Goal: Check status

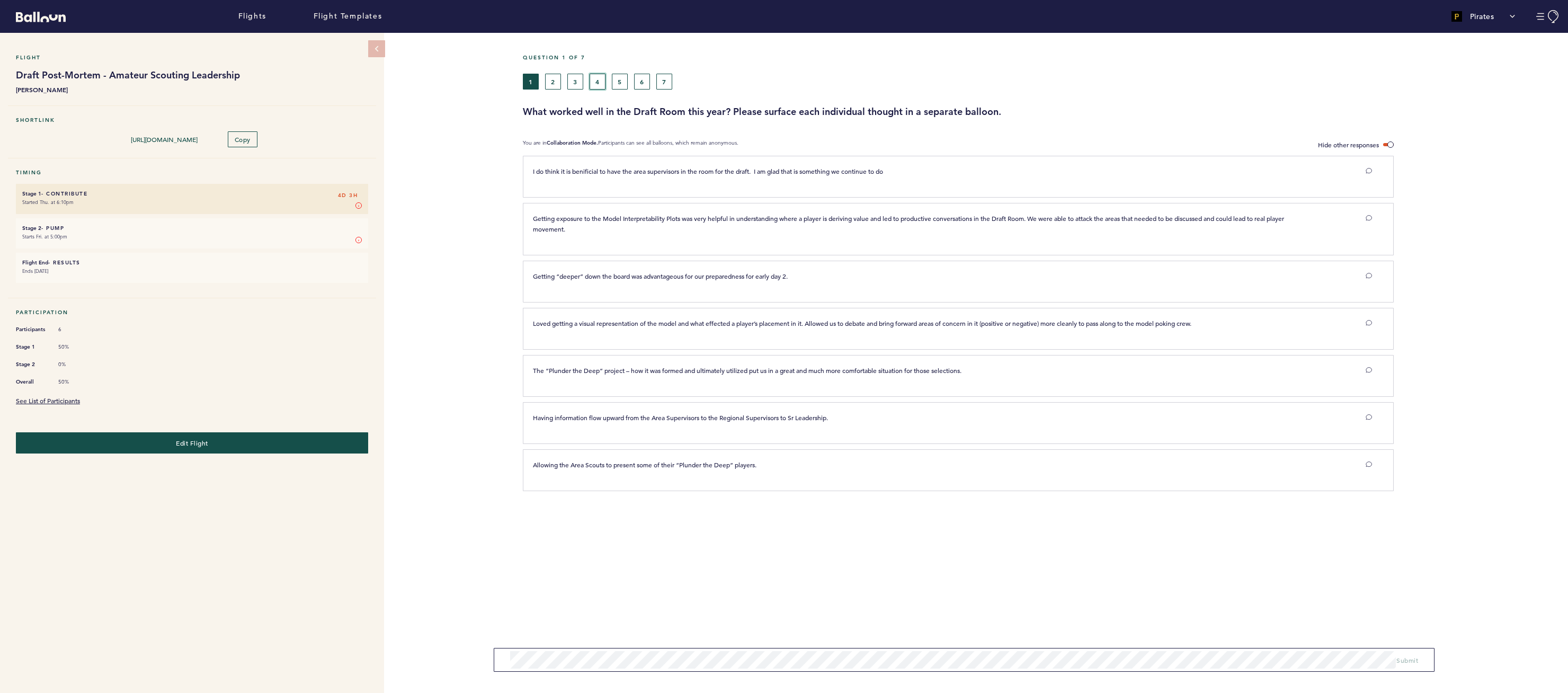
click at [593, 83] on button "4" at bounding box center [598, 82] width 16 height 16
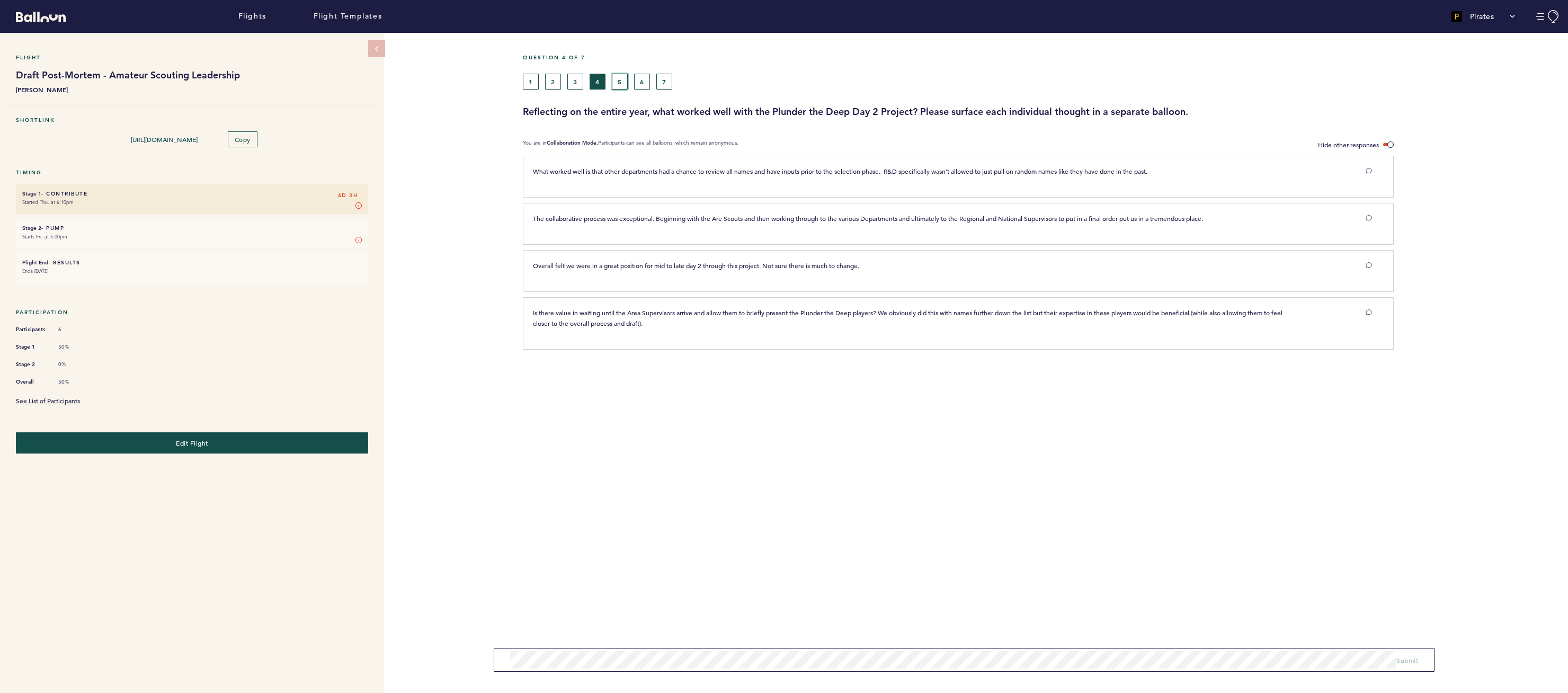
click at [626, 80] on button "5" at bounding box center [620, 82] width 16 height 16
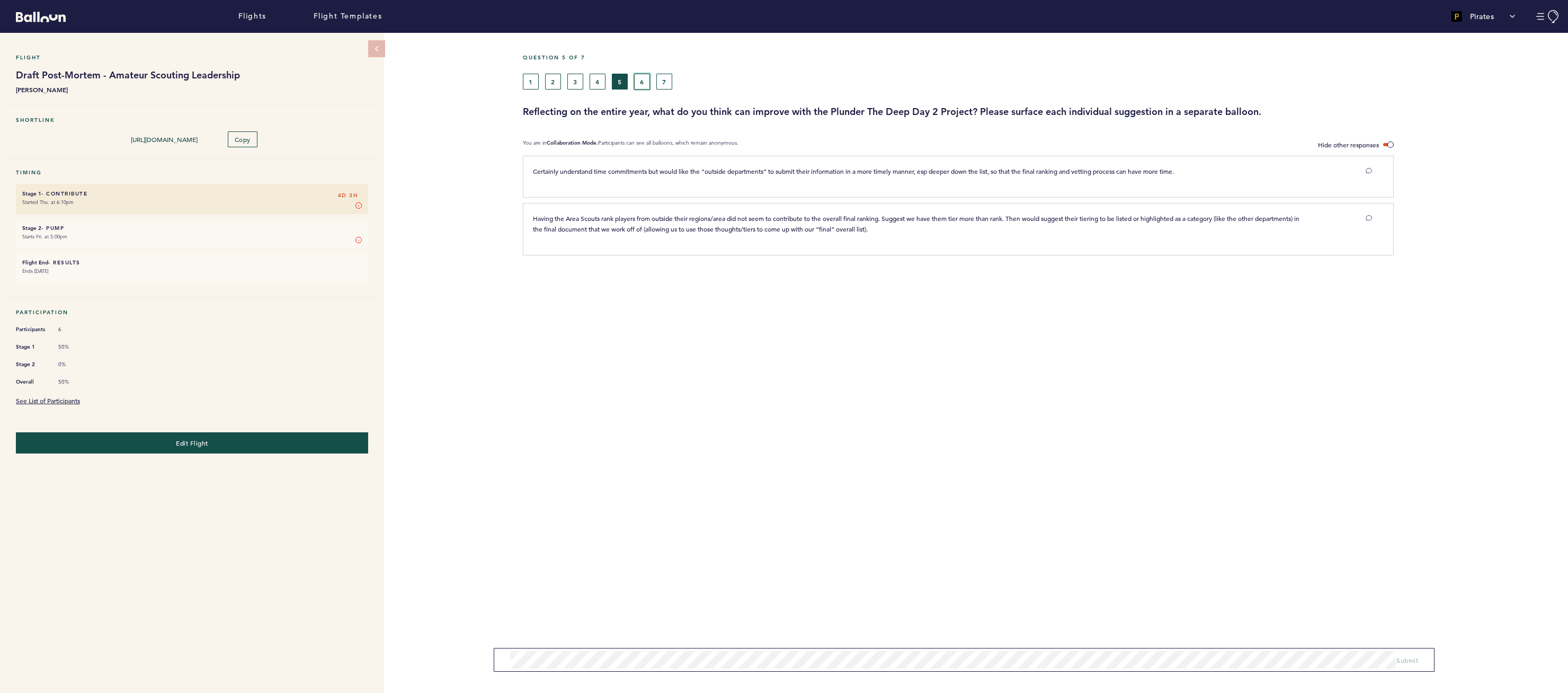
click at [642, 79] on button "6" at bounding box center [642, 82] width 16 height 16
click at [668, 82] on button "7" at bounding box center [664, 82] width 16 height 16
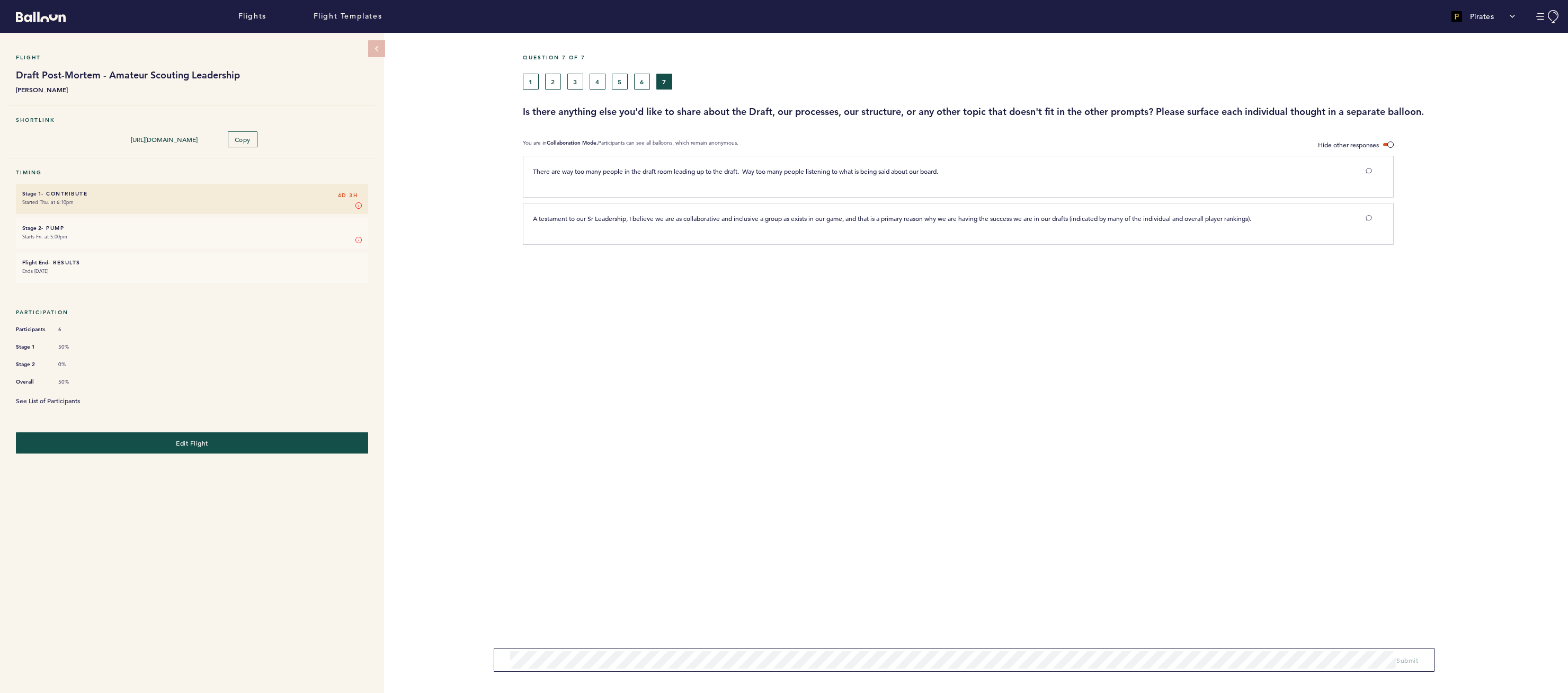
click at [37, 398] on link "See List of Participants" at bounding box center [47, 401] width 64 height 9
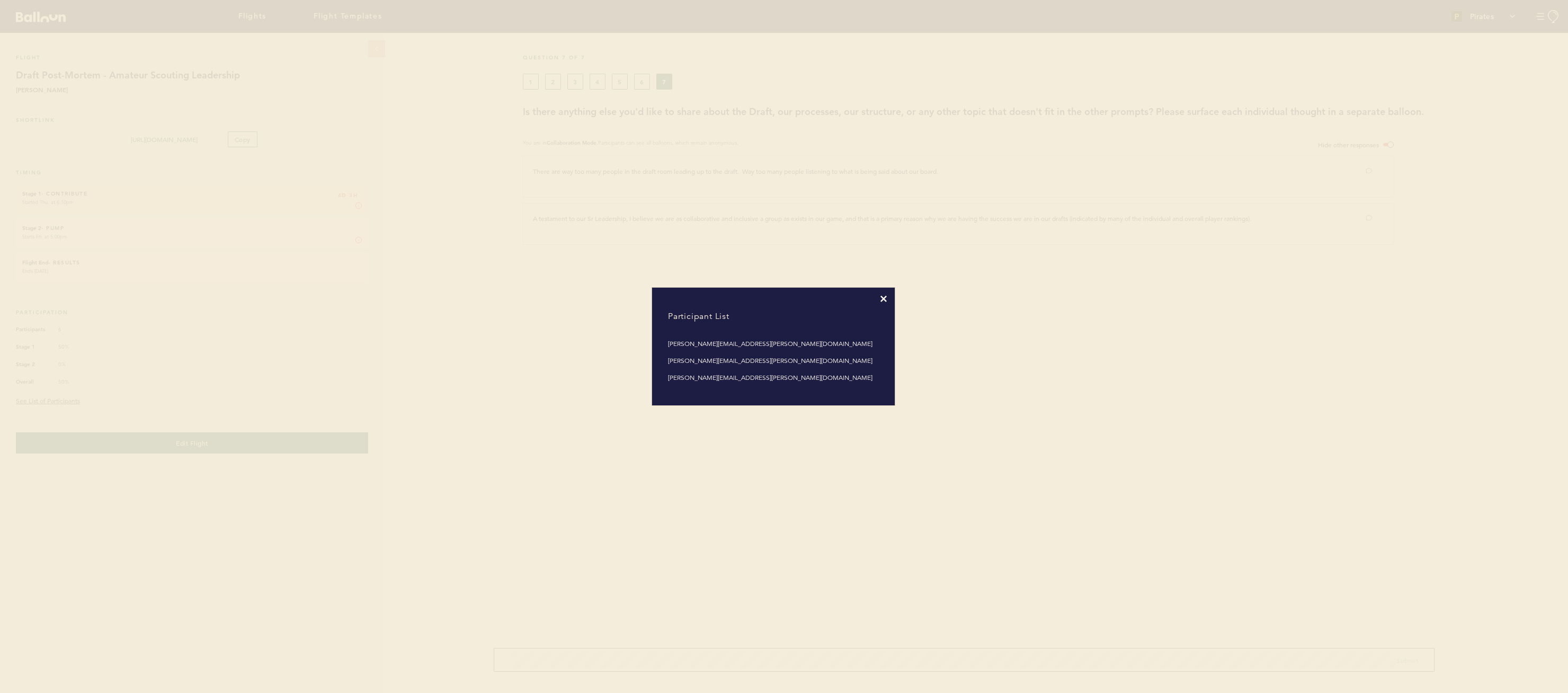
click at [880, 299] on icon at bounding box center [883, 299] width 6 height 6
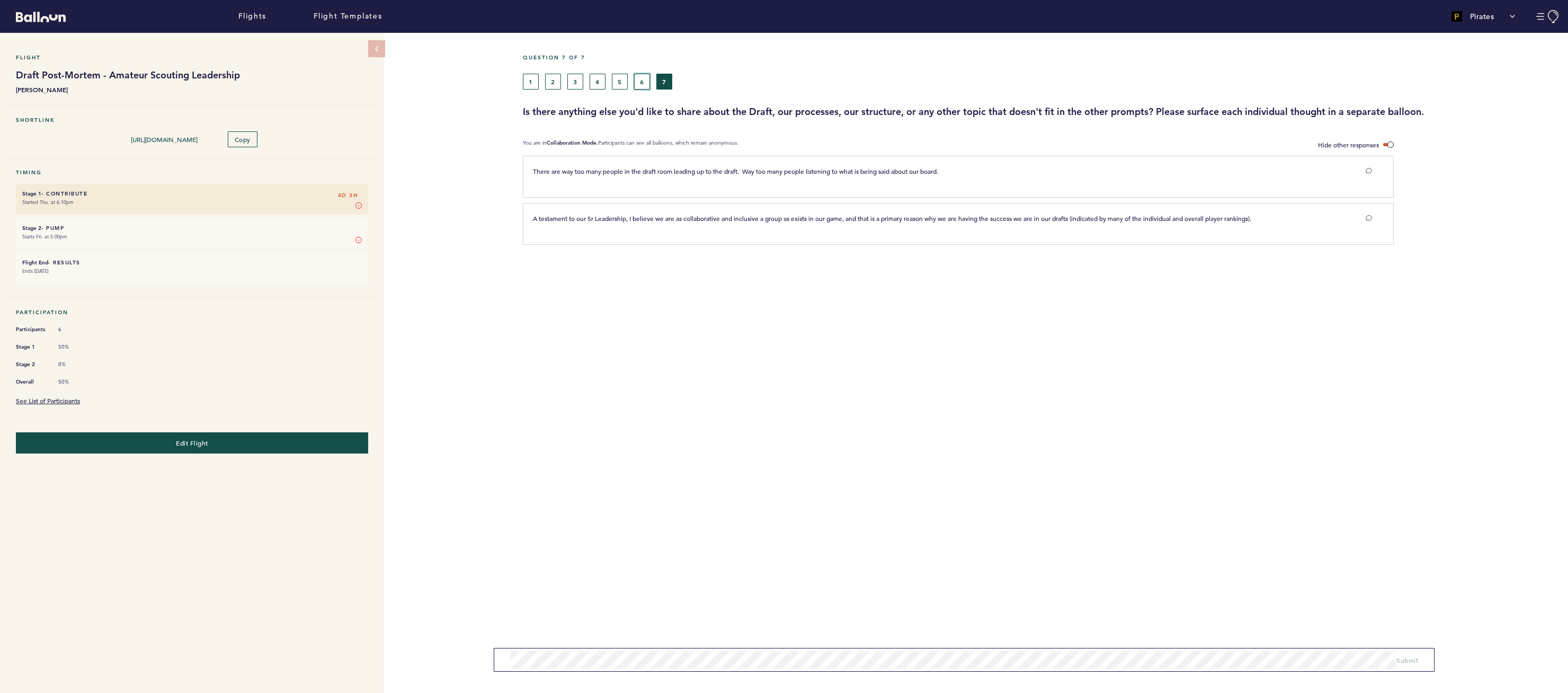
click at [638, 79] on button "6" at bounding box center [642, 82] width 16 height 16
click at [612, 80] on button "5" at bounding box center [620, 82] width 16 height 16
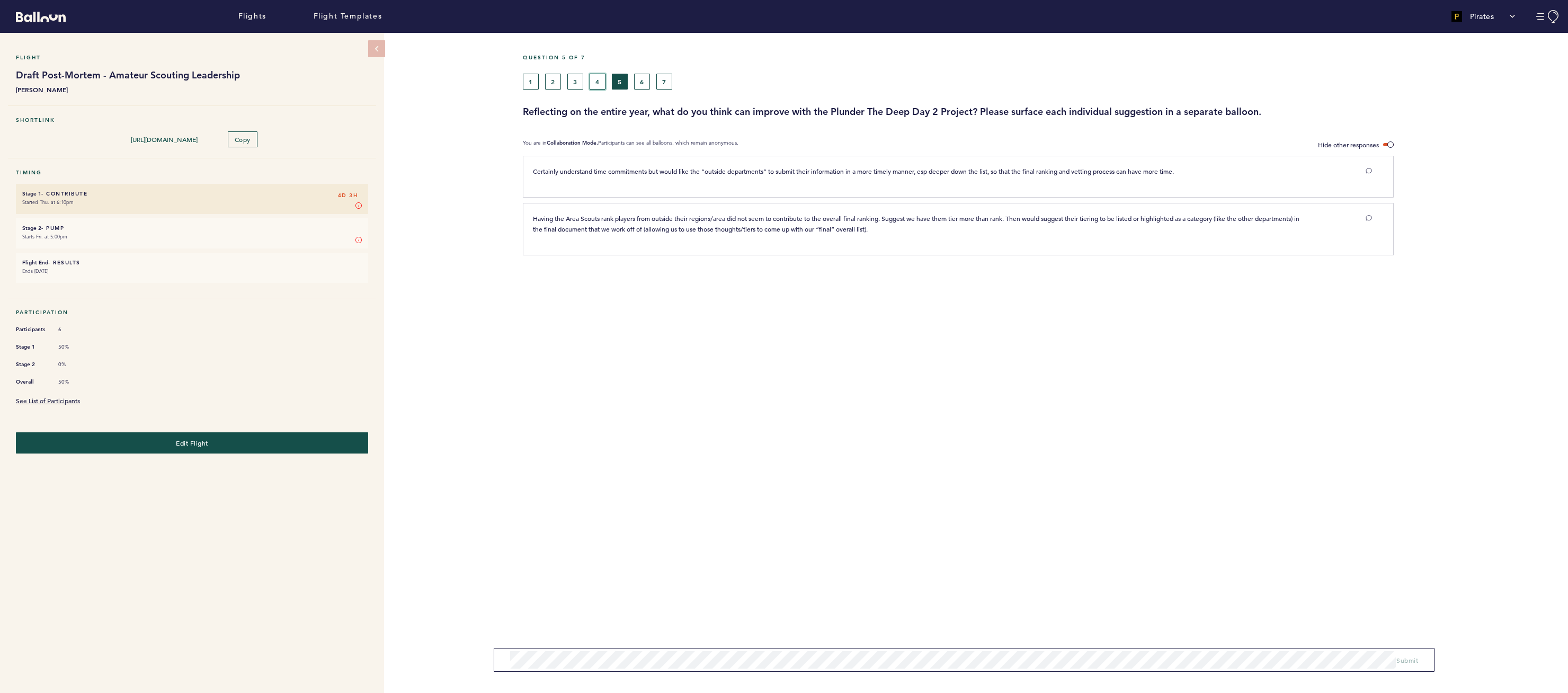
click at [598, 81] on button "4" at bounding box center [598, 82] width 16 height 16
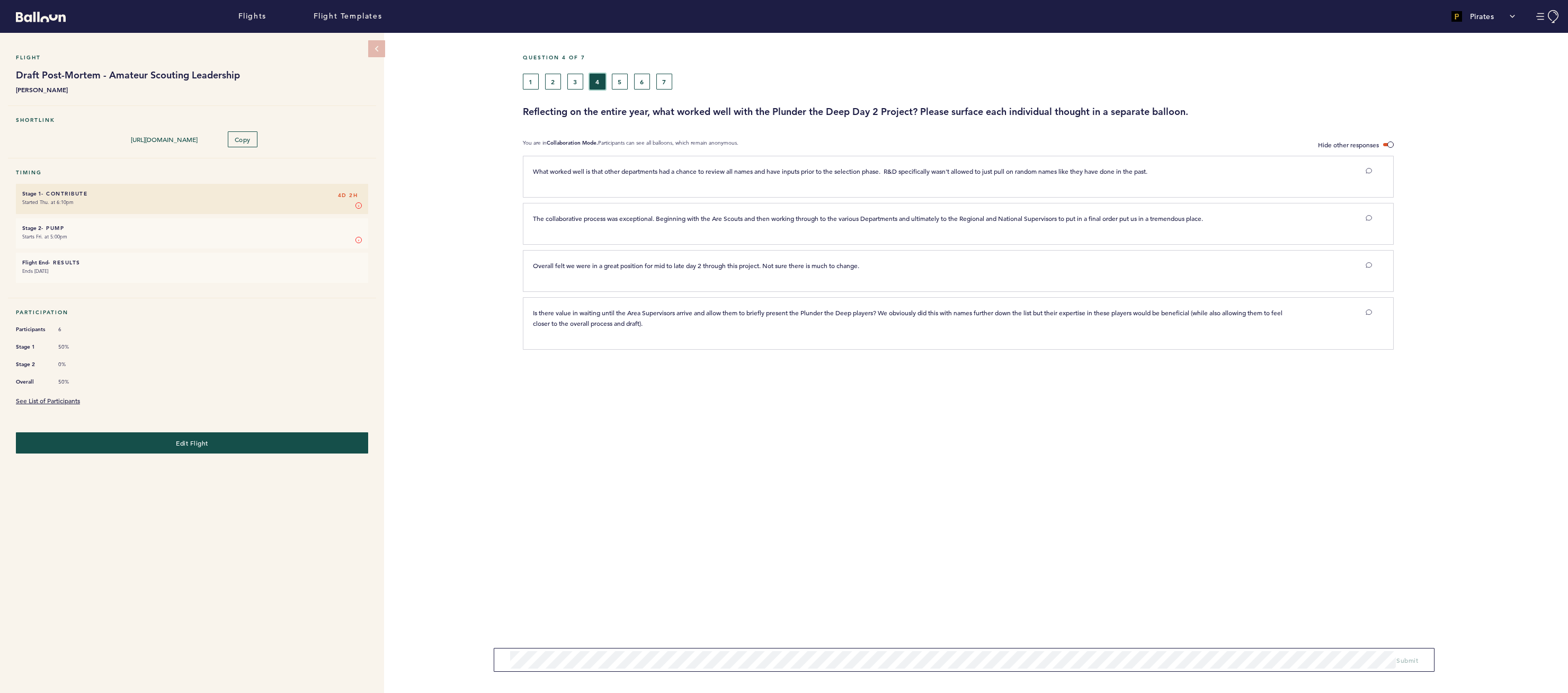
click at [598, 81] on button "4" at bounding box center [598, 82] width 16 height 16
click at [581, 80] on button "3" at bounding box center [575, 82] width 16 height 16
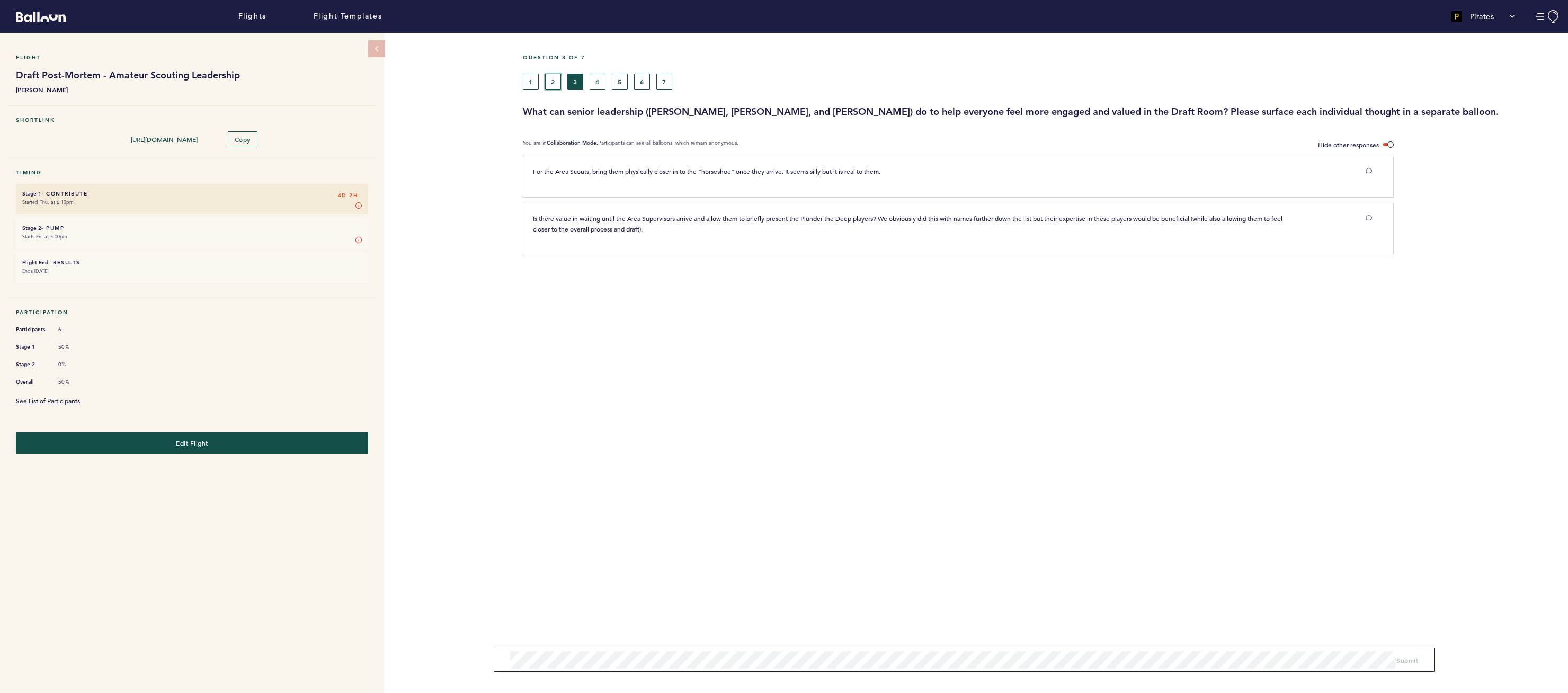
click at [549, 82] on button "2" at bounding box center [553, 82] width 16 height 16
